Goal: Ask a question

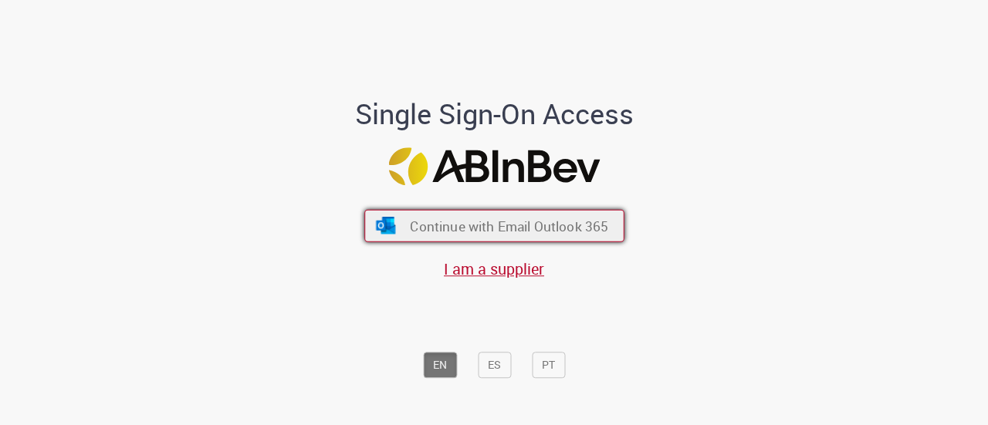
click at [445, 224] on span "Continue with Email Outlook 365" at bounding box center [509, 226] width 198 height 18
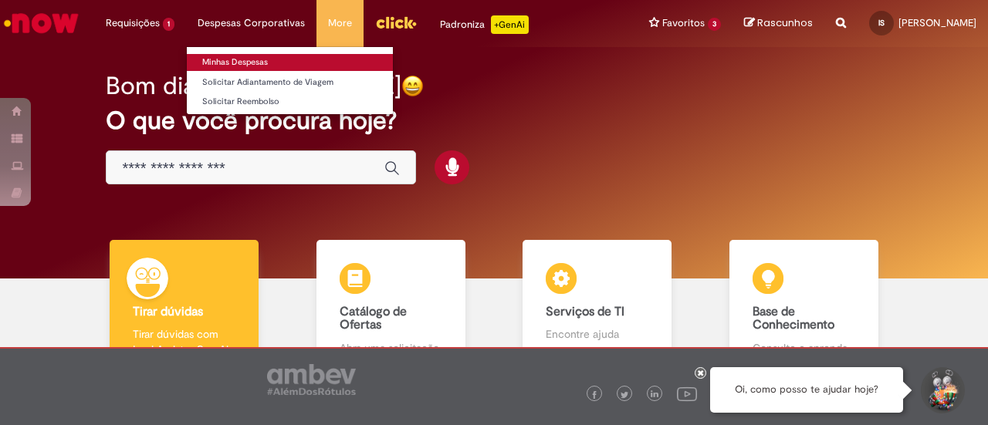
click at [240, 55] on link "Minhas Despesas" at bounding box center [290, 62] width 206 height 17
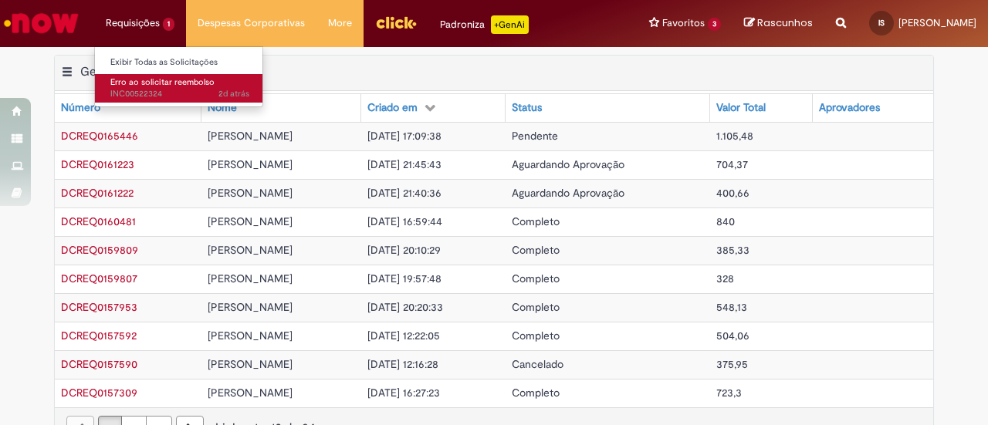
click at [162, 87] on span "Erro ao solicitar reembolso" at bounding box center [162, 82] width 104 height 12
